Goal: Information Seeking & Learning: Learn about a topic

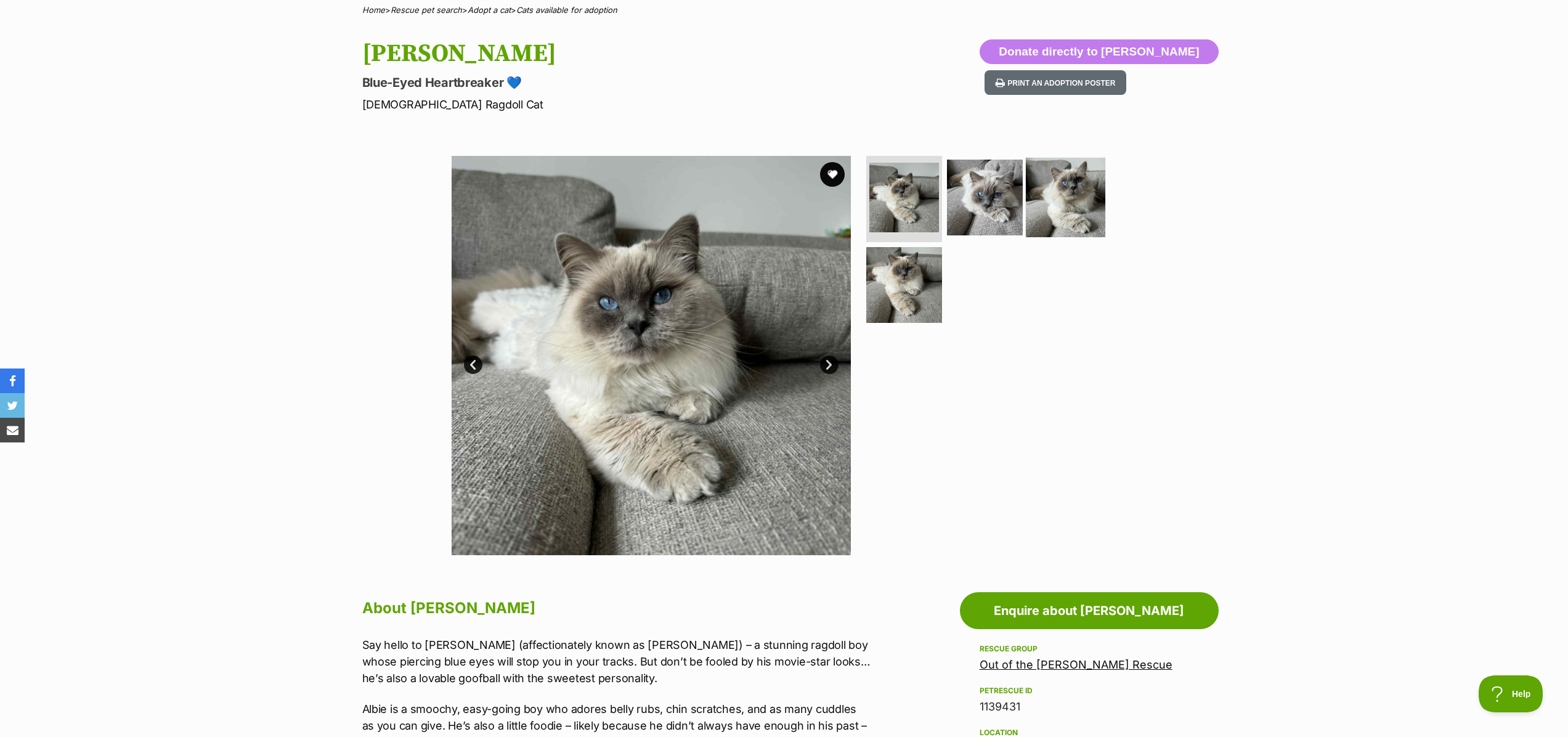
click at [1068, 203] on img at bounding box center [1066, 197] width 80 height 80
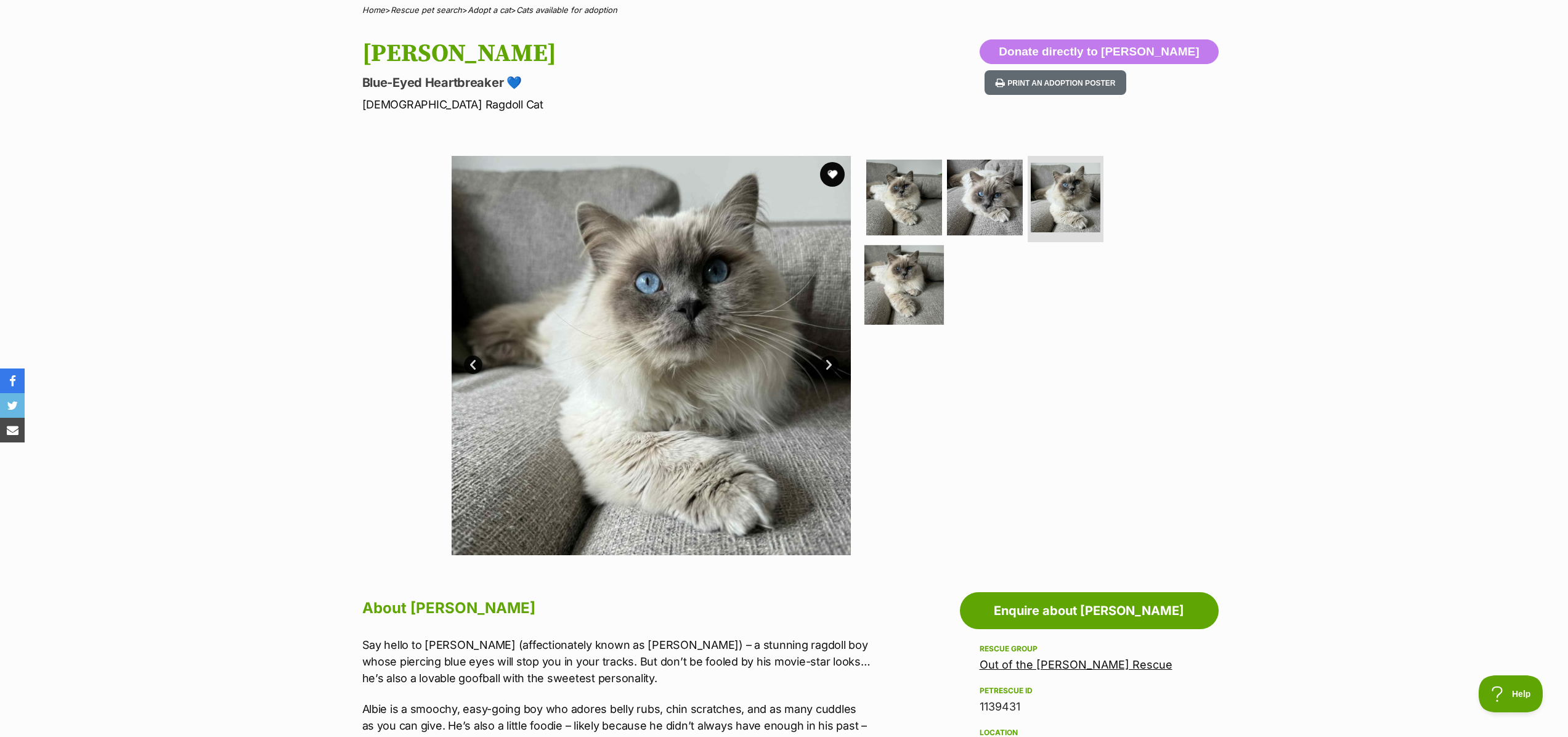
click at [896, 290] on img at bounding box center [904, 284] width 80 height 80
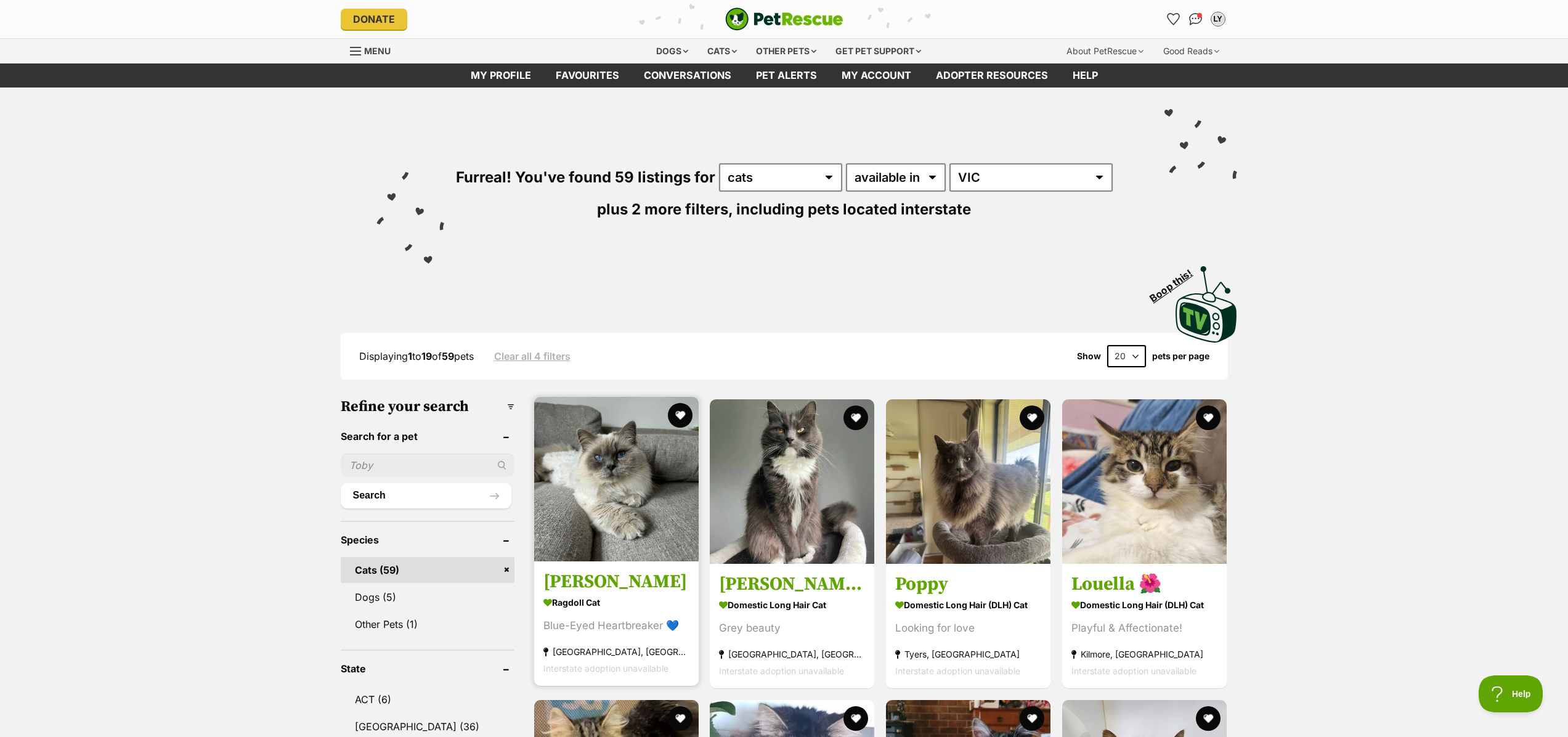
click at [594, 452] on img at bounding box center [616, 478] width 165 height 165
